Goal: Transaction & Acquisition: Purchase product/service

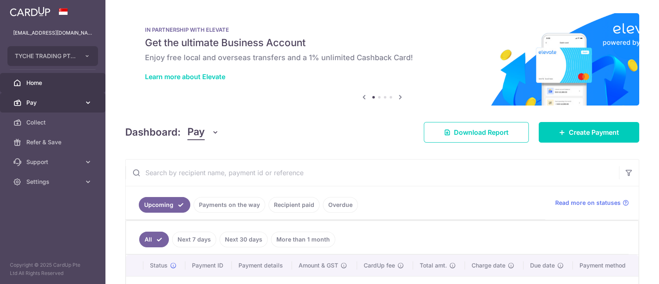
click at [36, 103] on span "Pay" at bounding box center [53, 102] width 54 height 8
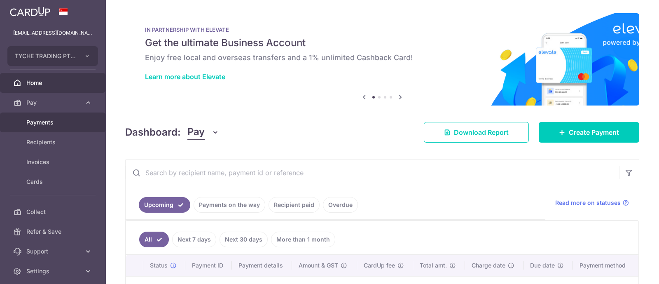
click at [44, 119] on span "Payments" at bounding box center [53, 122] width 54 height 8
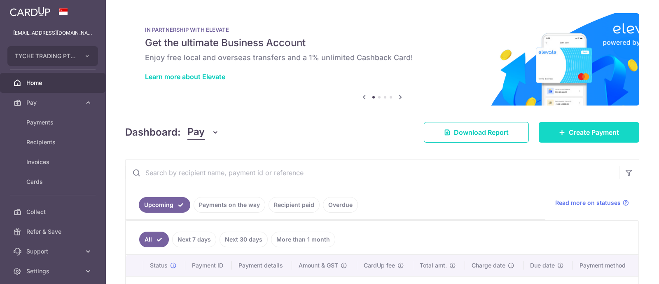
click at [574, 131] on span "Create Payment" at bounding box center [594, 132] width 50 height 10
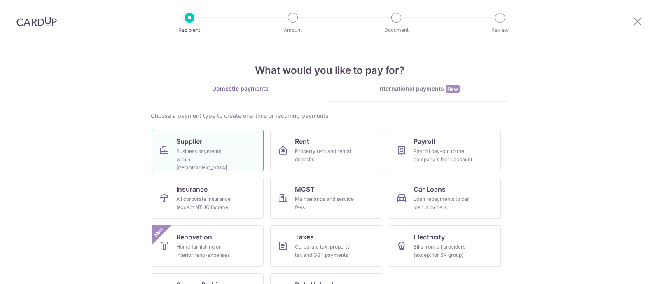
scroll to position [25, 0]
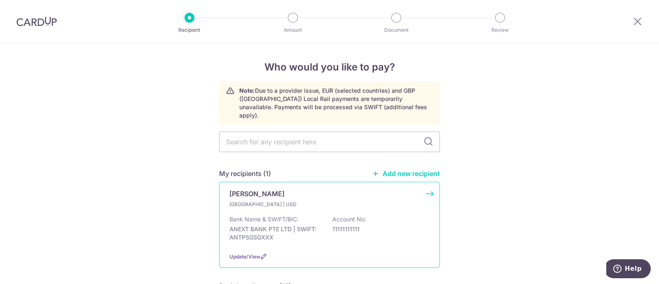
click at [383, 231] on div "Bank Name & SWIFT/BIC: ANEXT BANK PTE LTD | SWIFT: ANTPSGSGXXX Account No: 1111…" at bounding box center [329, 230] width 200 height 30
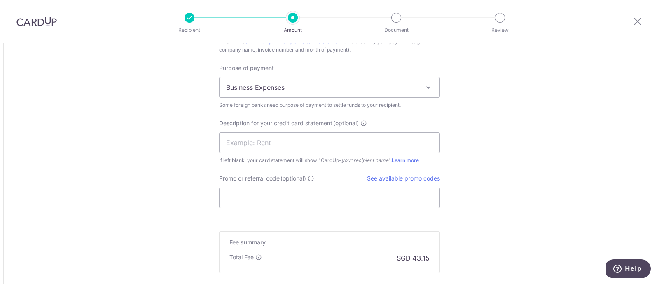
scroll to position [791, 0]
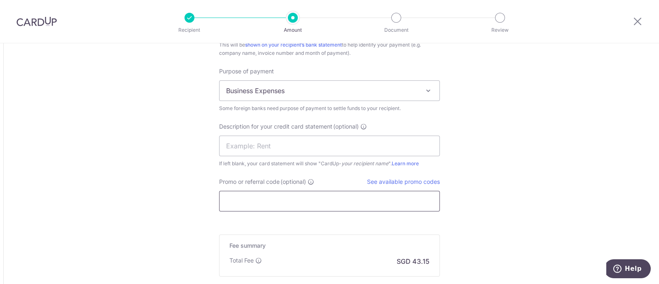
click at [310, 195] on input "Promo or referral code (optional)" at bounding box center [329, 201] width 221 height 21
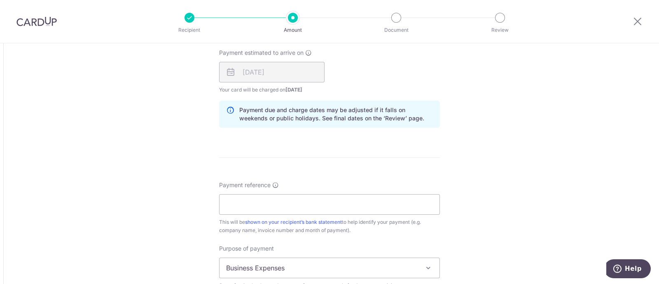
scroll to position [821, 0]
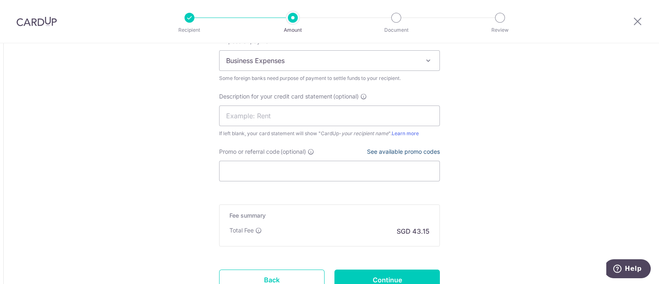
click at [409, 153] on link "See available promo codes" at bounding box center [403, 151] width 73 height 7
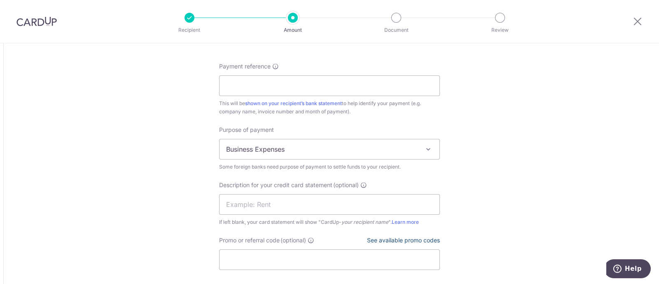
scroll to position [888, 0]
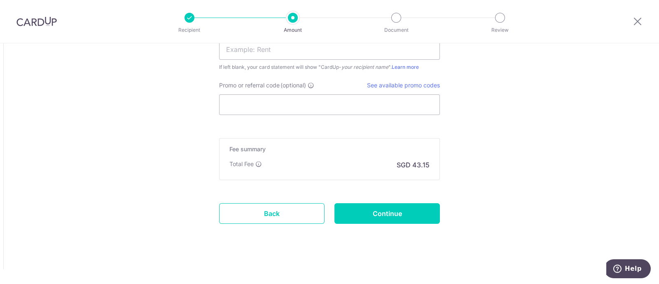
type input "1,307.16"
